Goal: Transaction & Acquisition: Purchase product/service

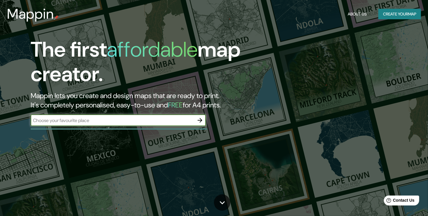
click at [95, 119] on input "text" at bounding box center [113, 120] width 164 height 7
type input "[GEOGRAPHIC_DATA]"
click at [202, 121] on icon "button" at bounding box center [200, 120] width 7 height 7
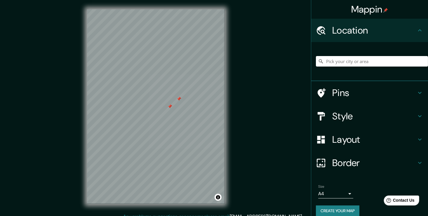
click at [170, 108] on div at bounding box center [170, 106] width 5 height 5
click at [178, 100] on div at bounding box center [179, 99] width 5 height 5
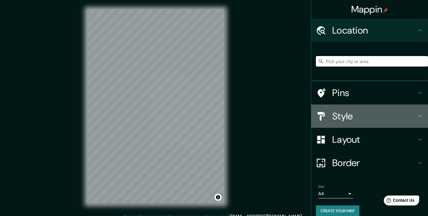
click at [366, 115] on h4 "Style" at bounding box center [374, 116] width 84 height 12
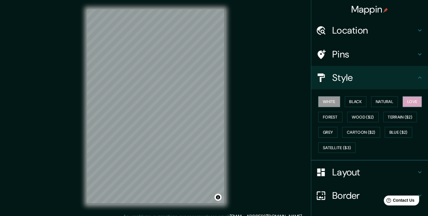
click at [407, 105] on button "Love" at bounding box center [412, 101] width 19 height 11
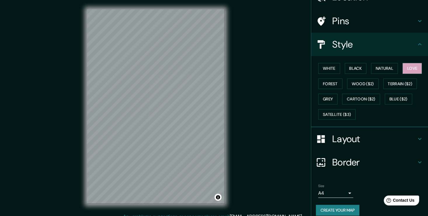
scroll to position [39, 0]
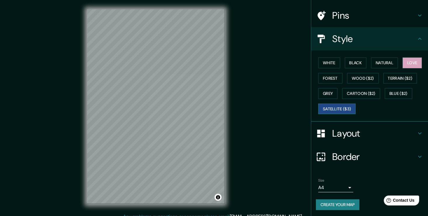
click at [346, 107] on button "Satellite ($3)" at bounding box center [336, 109] width 37 height 11
click at [404, 61] on button "Love" at bounding box center [412, 63] width 19 height 11
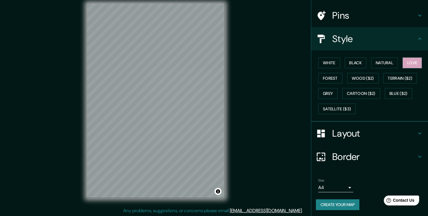
scroll to position [6, 0]
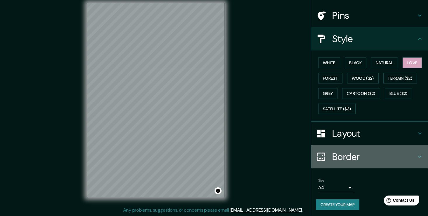
click at [396, 147] on div "Border" at bounding box center [369, 156] width 117 height 23
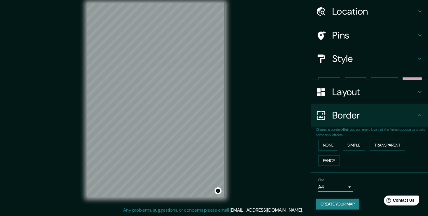
scroll to position [9, 0]
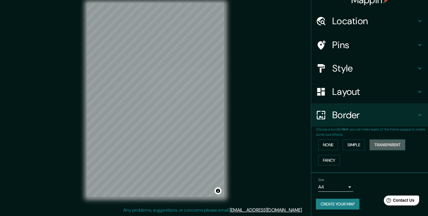
click at [372, 148] on button "Transparent" at bounding box center [388, 145] width 36 height 11
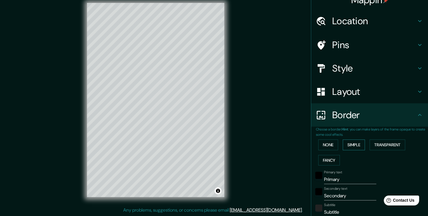
click at [356, 147] on button "Simple" at bounding box center [354, 145] width 22 height 11
click at [335, 160] on button "Fancy" at bounding box center [329, 160] width 22 height 11
click at [329, 146] on button "None" at bounding box center [328, 145] width 20 height 11
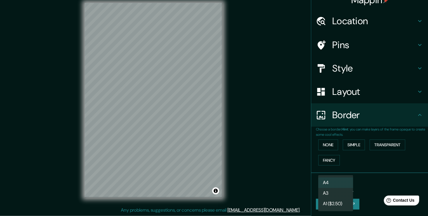
click at [343, 188] on body "Mappin Location Pins Style Layout Border Choose a border. Hint : you can make l…" at bounding box center [214, 102] width 428 height 216
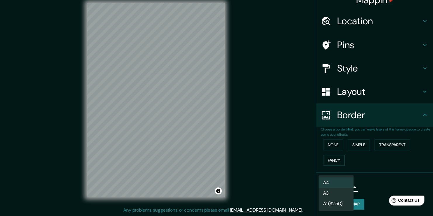
click at [346, 193] on li "A3" at bounding box center [335, 193] width 35 height 11
type input "a4"
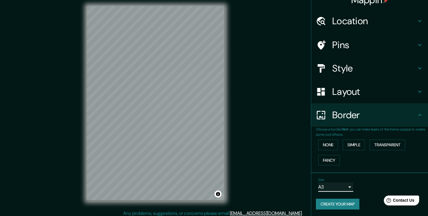
scroll to position [6, 0]
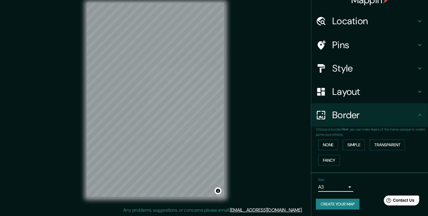
click at [339, 199] on button "Create your map" at bounding box center [338, 204] width 44 height 11
click at [339, 71] on h4 "Style" at bounding box center [374, 69] width 84 height 12
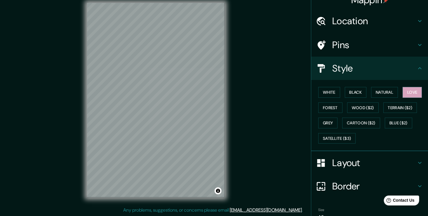
click at [351, 69] on h4 "Style" at bounding box center [374, 69] width 84 height 12
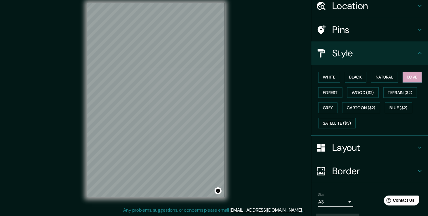
scroll to position [0, 0]
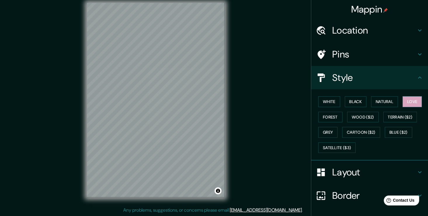
click at [393, 77] on h4 "Style" at bounding box center [374, 78] width 84 height 12
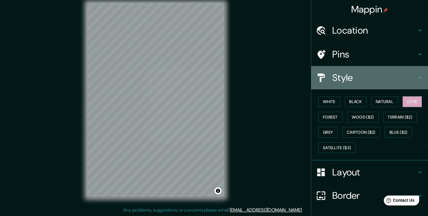
click at [417, 73] on div "Style" at bounding box center [369, 77] width 117 height 23
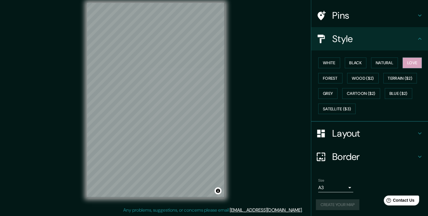
click at [381, 134] on h4 "Layout" at bounding box center [374, 134] width 84 height 12
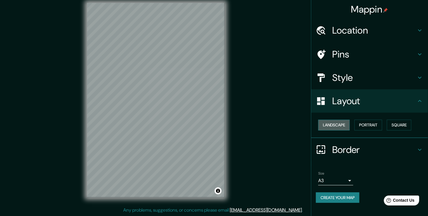
click at [337, 127] on button "Landscape" at bounding box center [334, 125] width 32 height 11
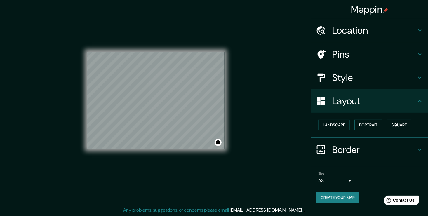
click at [360, 126] on button "Portrait" at bounding box center [369, 125] width 28 height 11
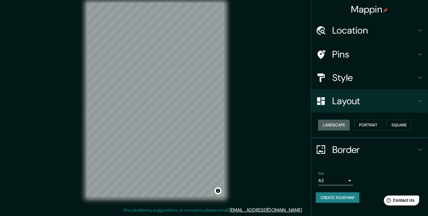
click at [345, 125] on button "Landscape" at bounding box center [334, 125] width 32 height 11
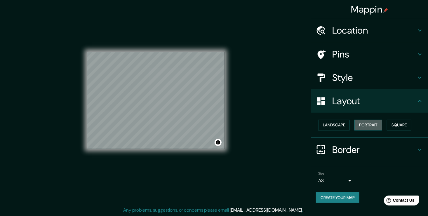
click at [372, 124] on button "Portrait" at bounding box center [369, 125] width 28 height 11
